Goal: Task Accomplishment & Management: Use online tool/utility

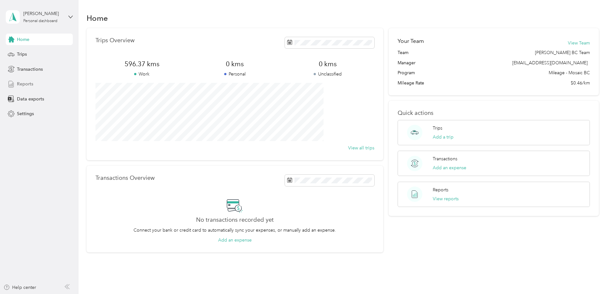
click at [27, 85] on span "Reports" at bounding box center [25, 84] width 16 height 7
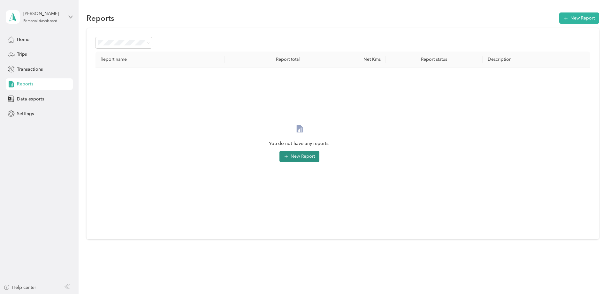
click at [320, 157] on button "New Report" at bounding box center [300, 157] width 40 height 12
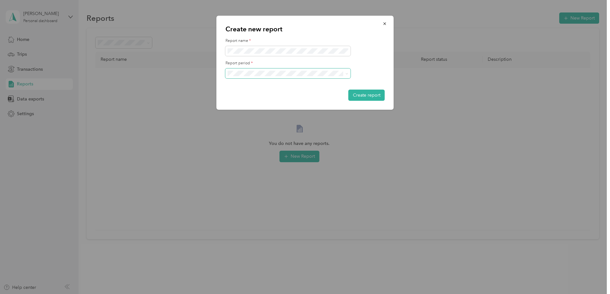
click at [348, 75] on icon at bounding box center [347, 73] width 3 height 3
click at [258, 95] on span "[DATE] - [DATE]" at bounding box center [246, 95] width 32 height 5
click at [362, 95] on button "Create report" at bounding box center [367, 94] width 36 height 11
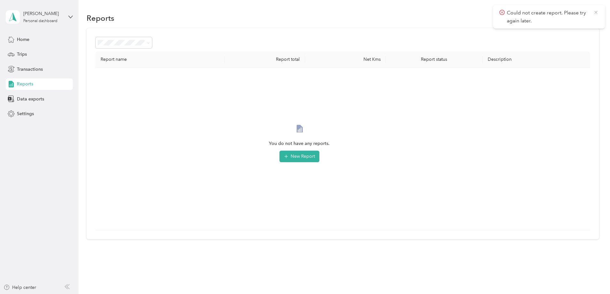
click at [595, 12] on icon at bounding box center [596, 13] width 5 height 6
click at [26, 84] on span "Reports" at bounding box center [25, 84] width 16 height 7
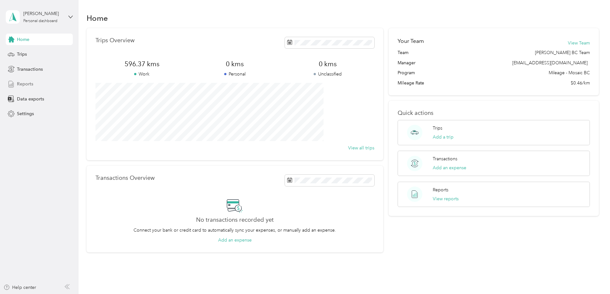
click at [25, 82] on span "Reports" at bounding box center [25, 84] width 16 height 7
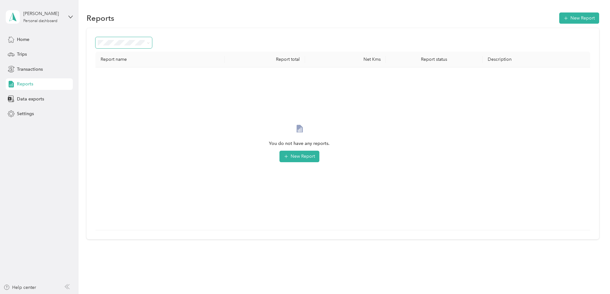
click at [150, 44] on icon at bounding box center [148, 43] width 3 height 3
click at [168, 58] on ol "All Reports Draft Needs approval Needs payment Approved Rejected Paid" at bounding box center [166, 86] width 57 height 78
click at [22, 52] on span "Trips" at bounding box center [22, 54] width 10 height 7
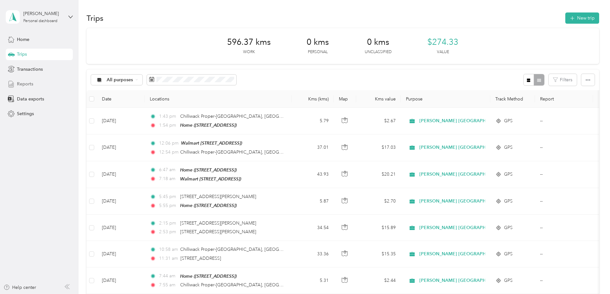
click at [29, 83] on span "Reports" at bounding box center [25, 84] width 16 height 7
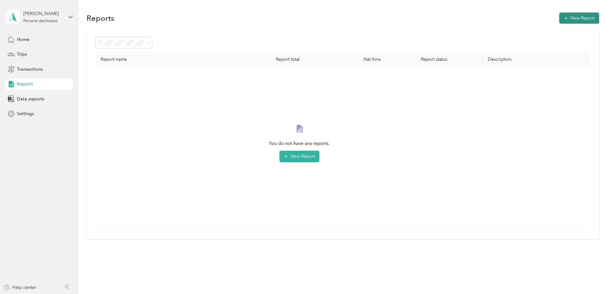
click at [560, 18] on button "New Report" at bounding box center [580, 17] width 40 height 11
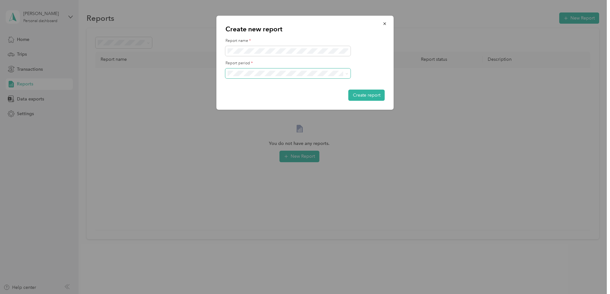
click at [346, 75] on icon at bounding box center [347, 73] width 3 height 3
click at [251, 97] on li "[DATE] - [DATE]" at bounding box center [288, 95] width 125 height 11
click at [363, 95] on button "Create report" at bounding box center [367, 94] width 36 height 11
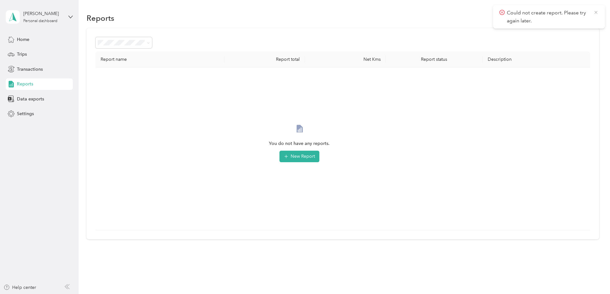
click at [595, 12] on icon at bounding box center [596, 12] width 3 height 3
